Goal: Task Accomplishment & Management: Complete application form

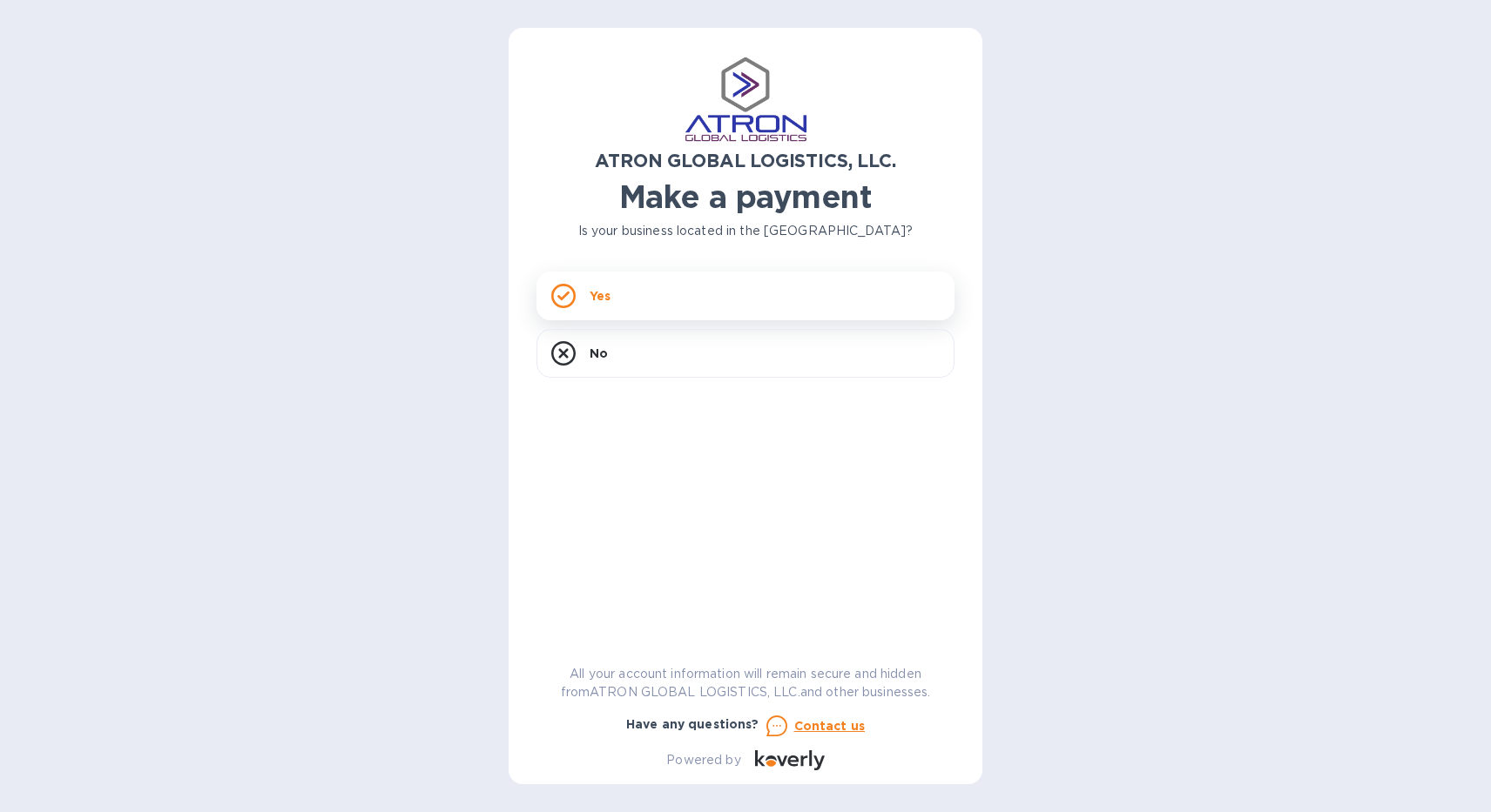
click at [610, 289] on p "Yes" at bounding box center [600, 296] width 21 height 17
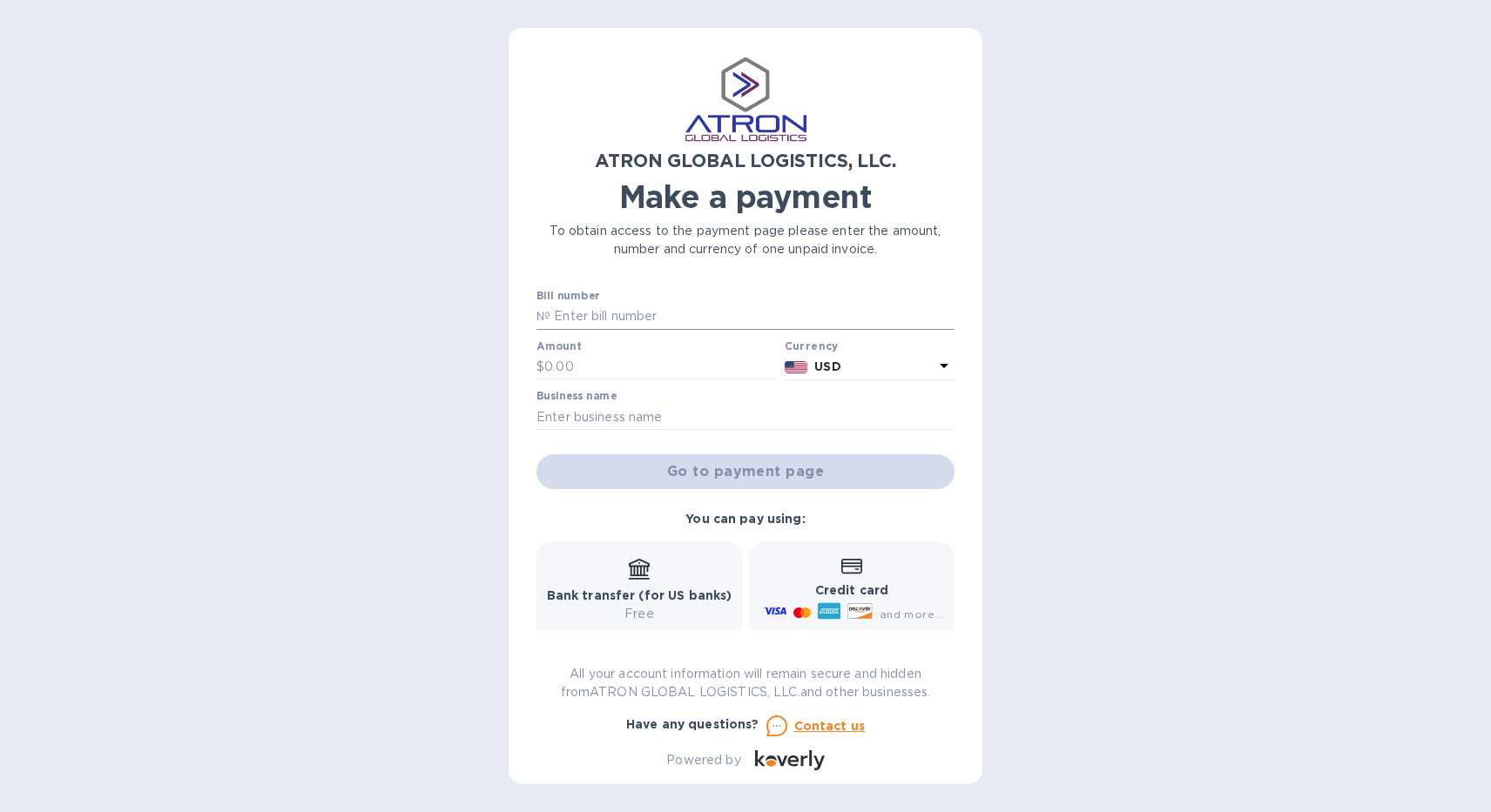
click at [647, 308] on input "text" at bounding box center [752, 316] width 404 height 26
type input "S00002592"
click at [631, 367] on input "text" at bounding box center [661, 367] width 233 height 26
click at [577, 382] on div at bounding box center [656, 382] width 241 height 4
click at [575, 366] on input "text" at bounding box center [661, 367] width 233 height 26
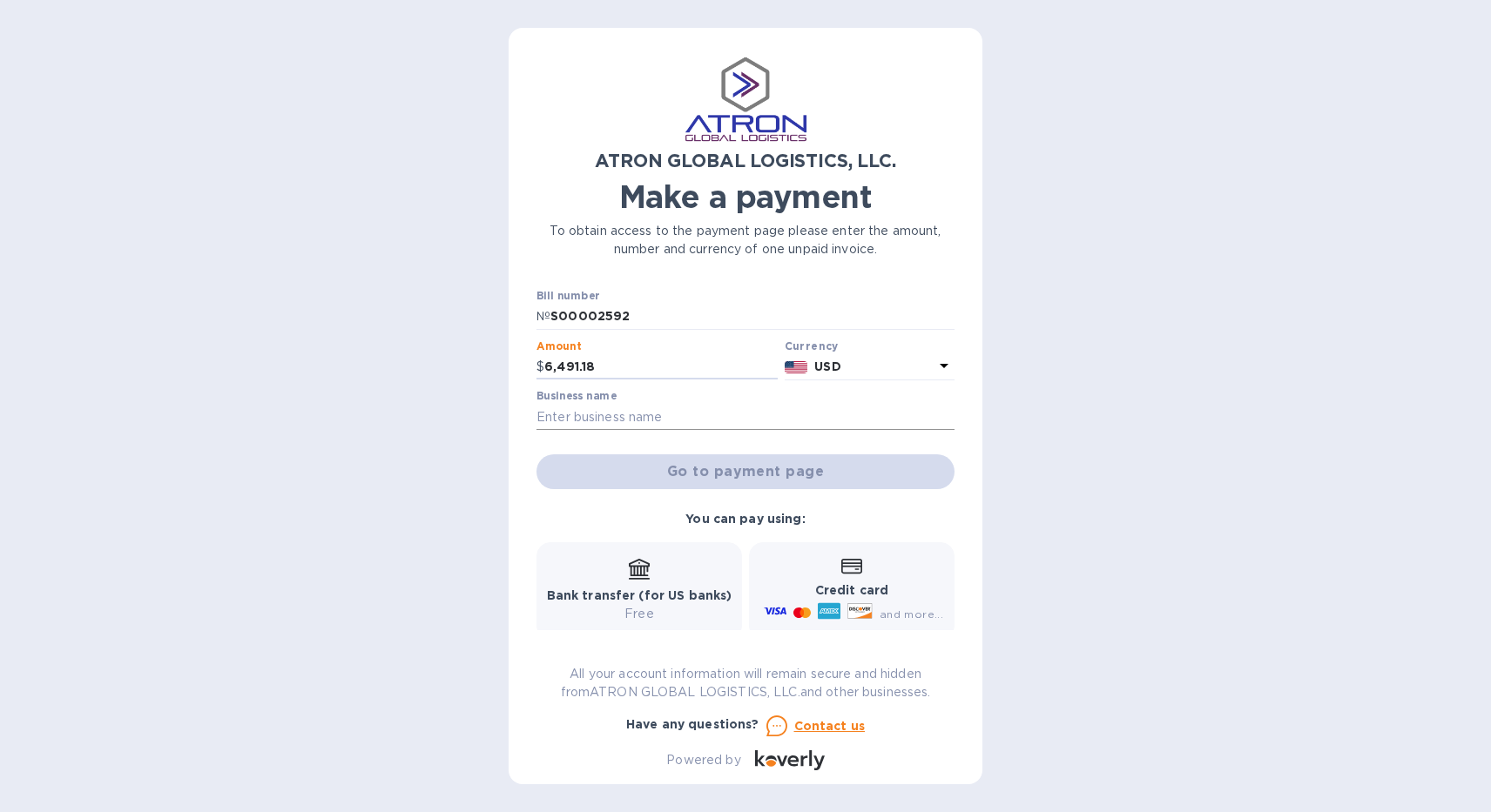
type input "6,491.18"
click at [696, 416] on input "text" at bounding box center [745, 417] width 418 height 26
type input "Archetype Express Ltd"
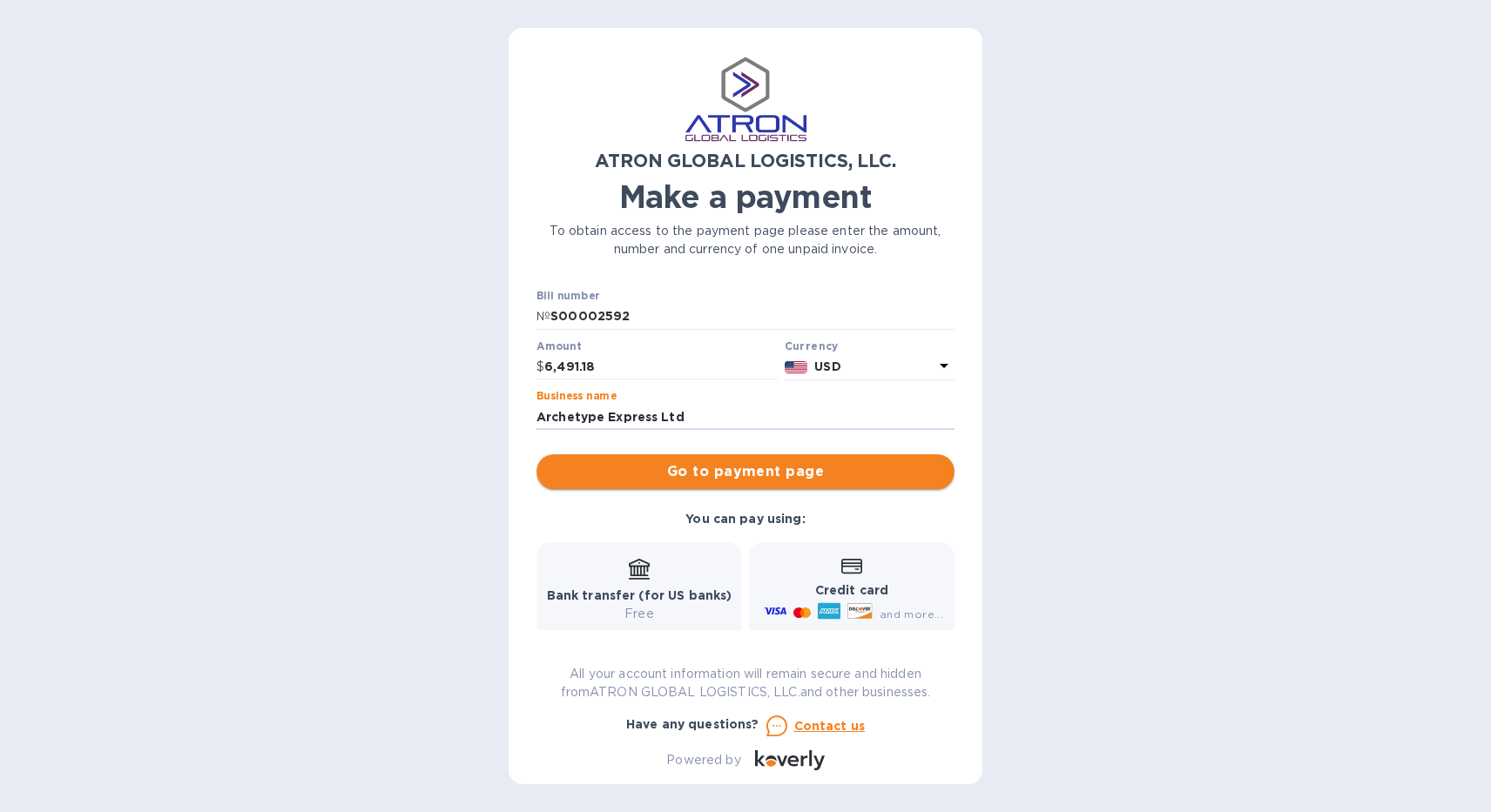
click at [712, 472] on span "Go to payment page" at bounding box center [745, 471] width 390 height 21
